Goal: Information Seeking & Learning: Learn about a topic

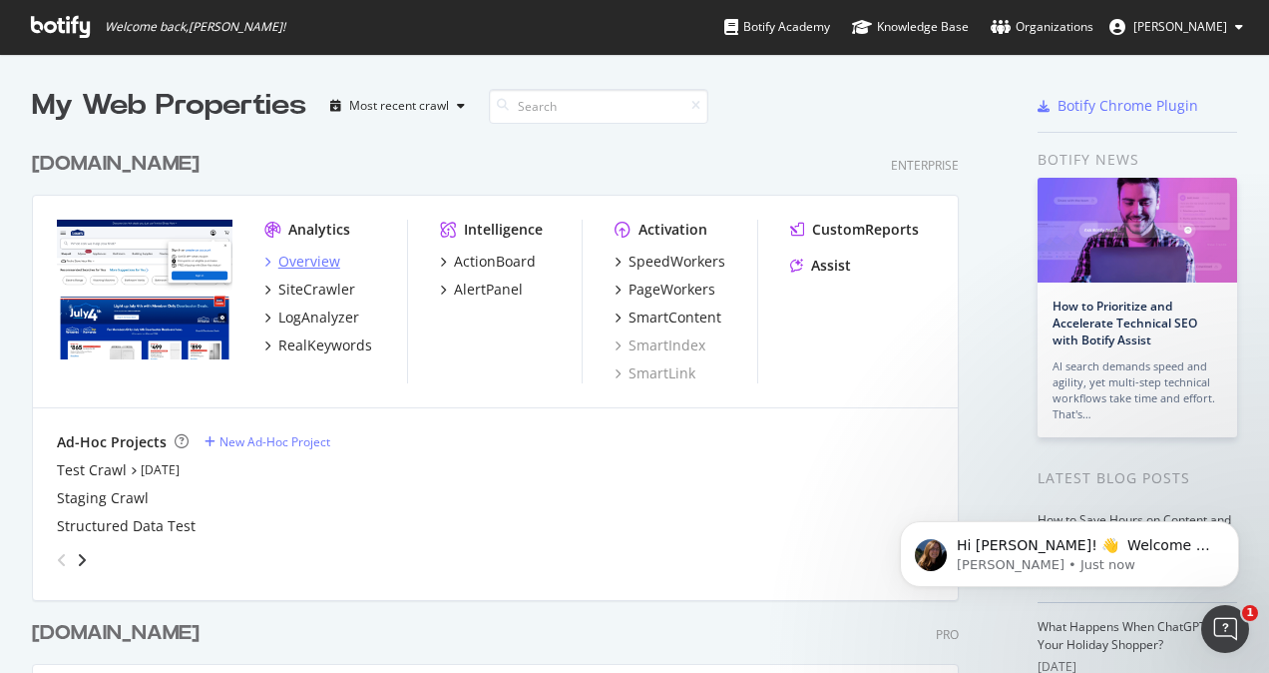
click at [315, 259] on div "Overview" at bounding box center [309, 261] width 62 height 20
